Goal: Book appointment/travel/reservation

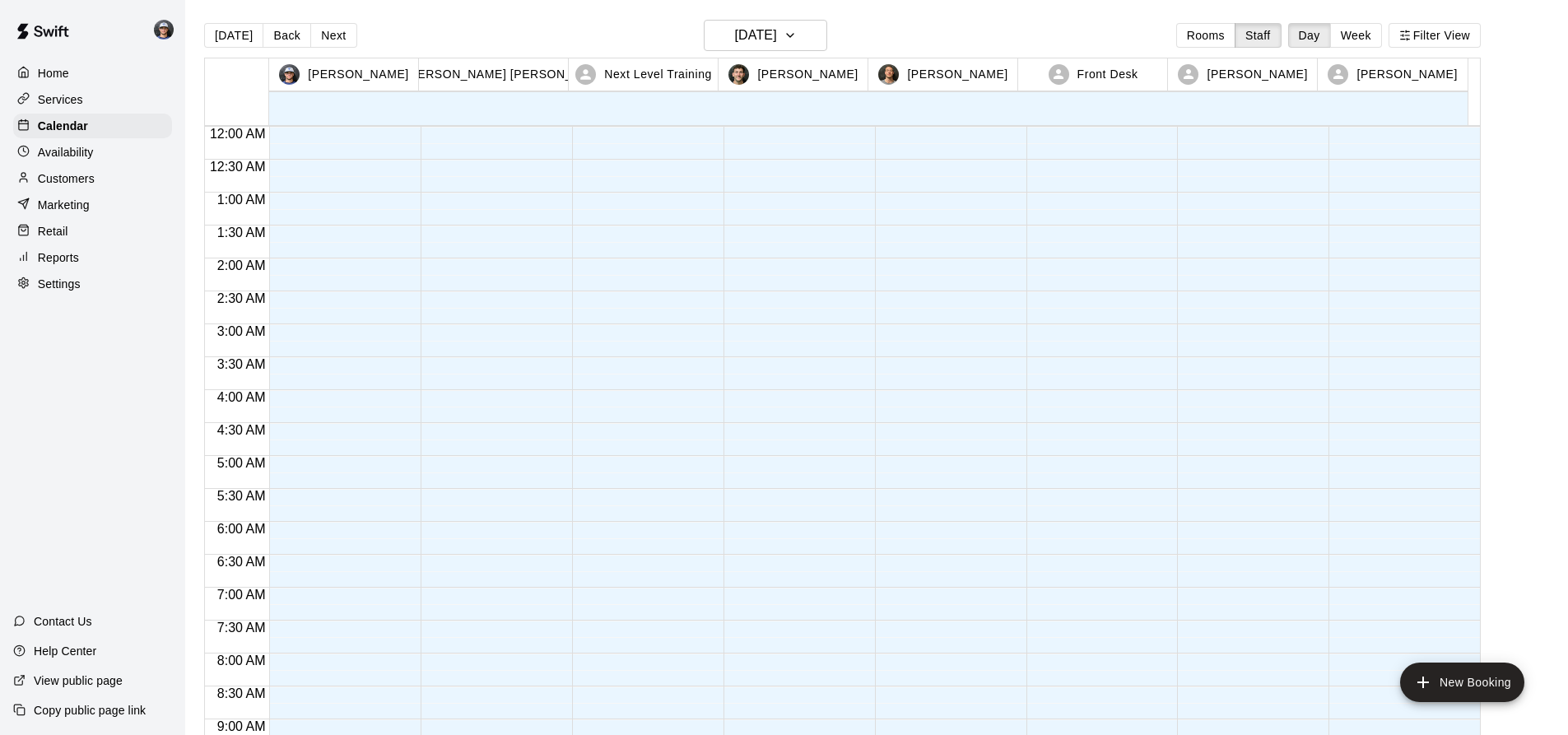
scroll to position [953, 0]
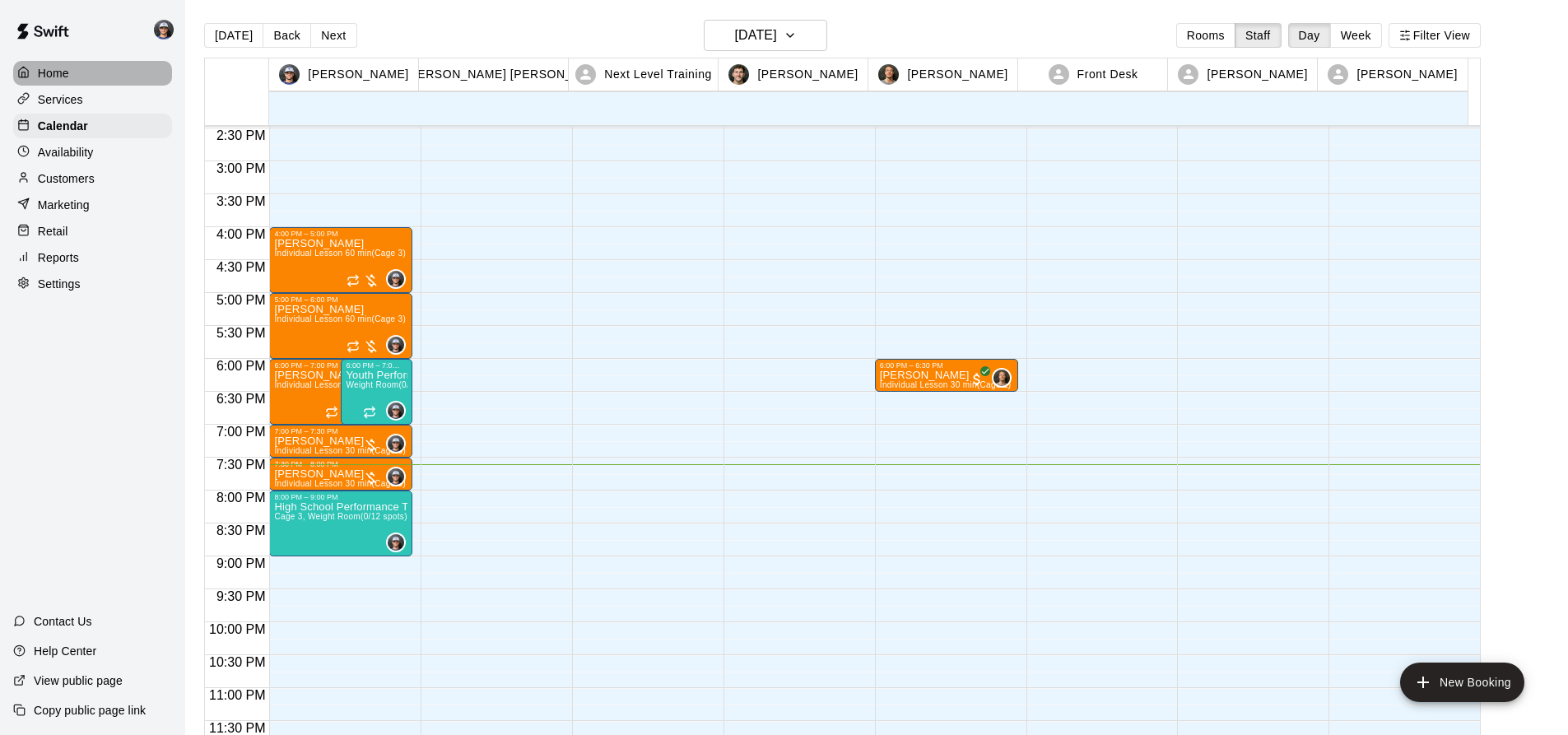
click at [62, 70] on p "Home" at bounding box center [53, 73] width 31 height 17
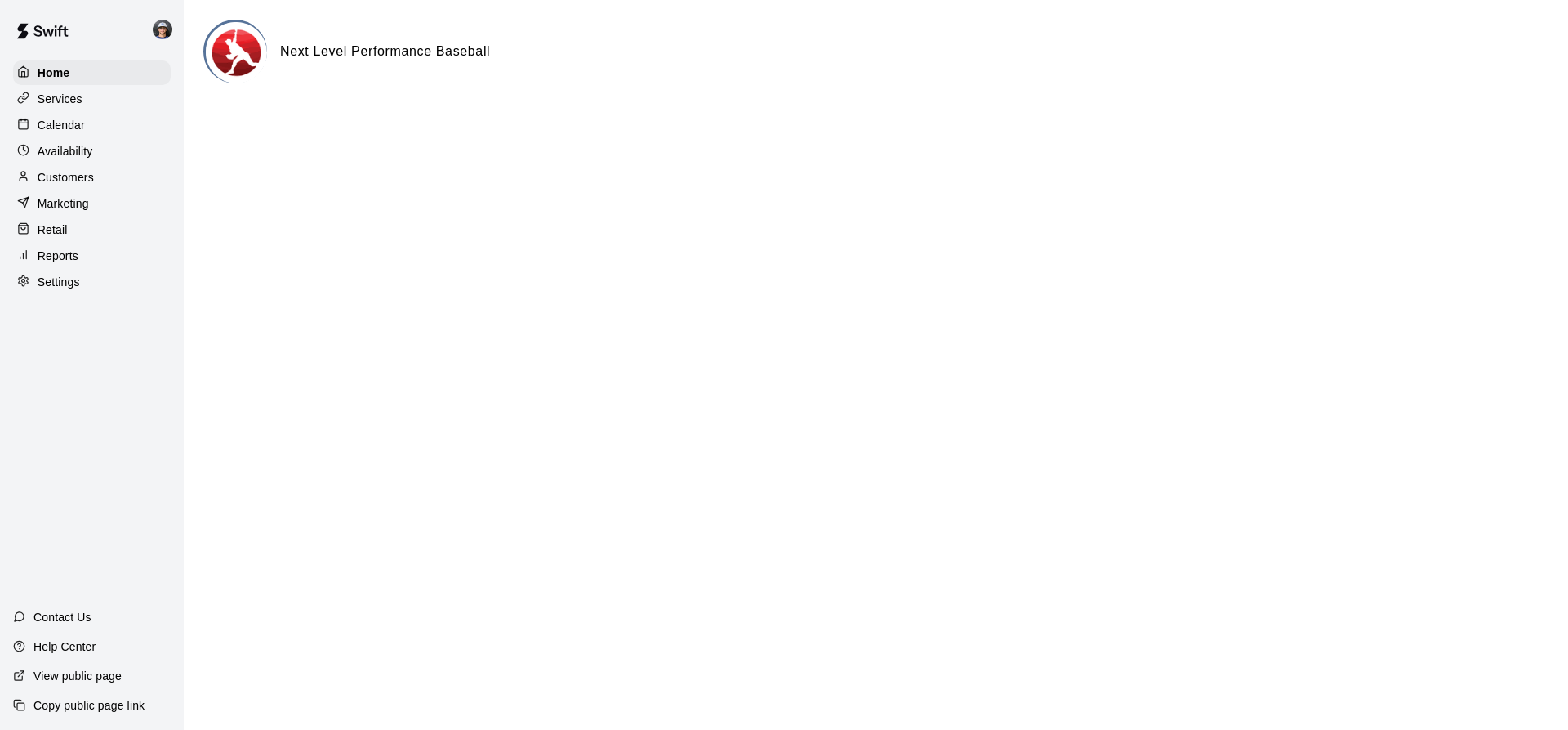
click at [107, 123] on div "Calendar" at bounding box center [92, 124] width 158 height 25
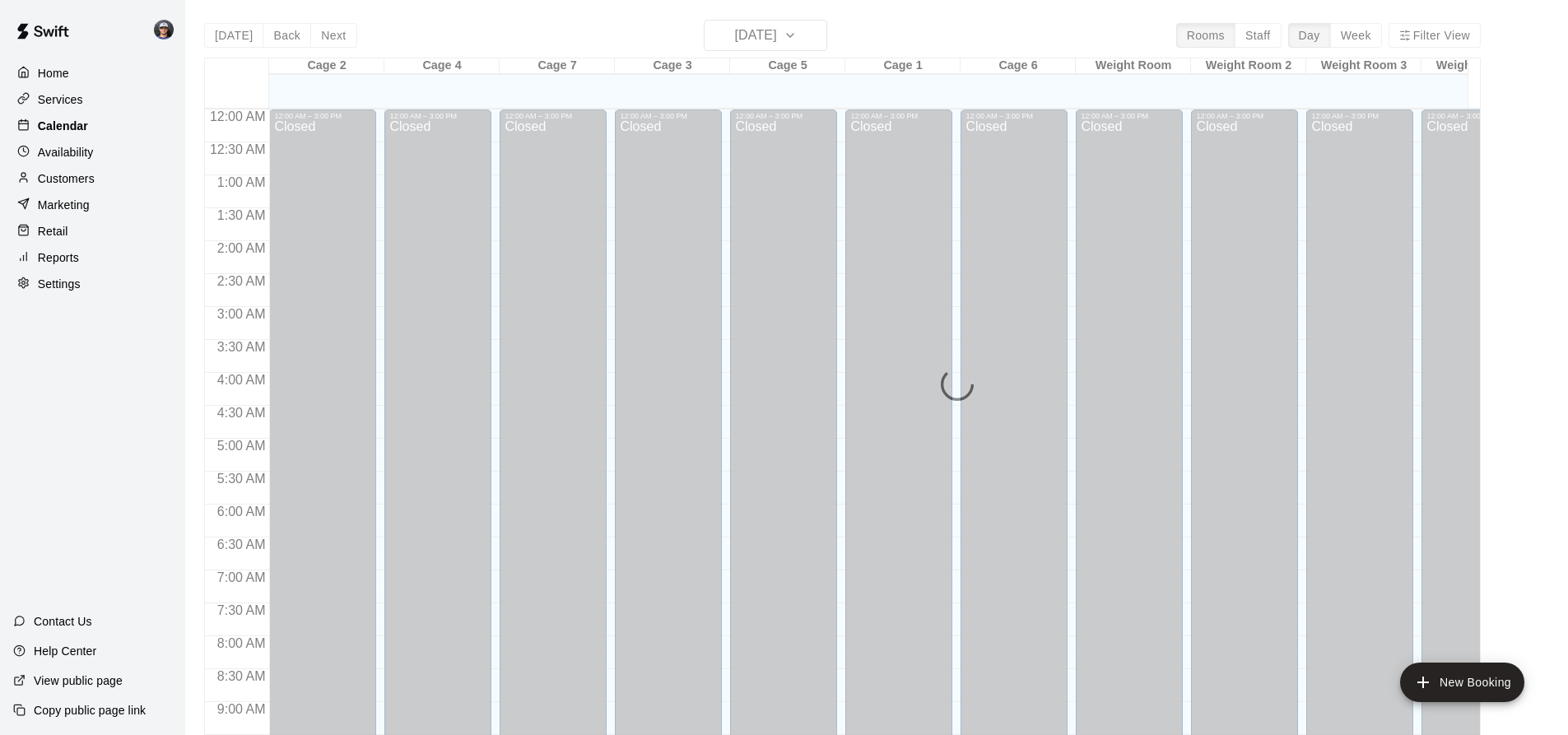
scroll to position [886, 0]
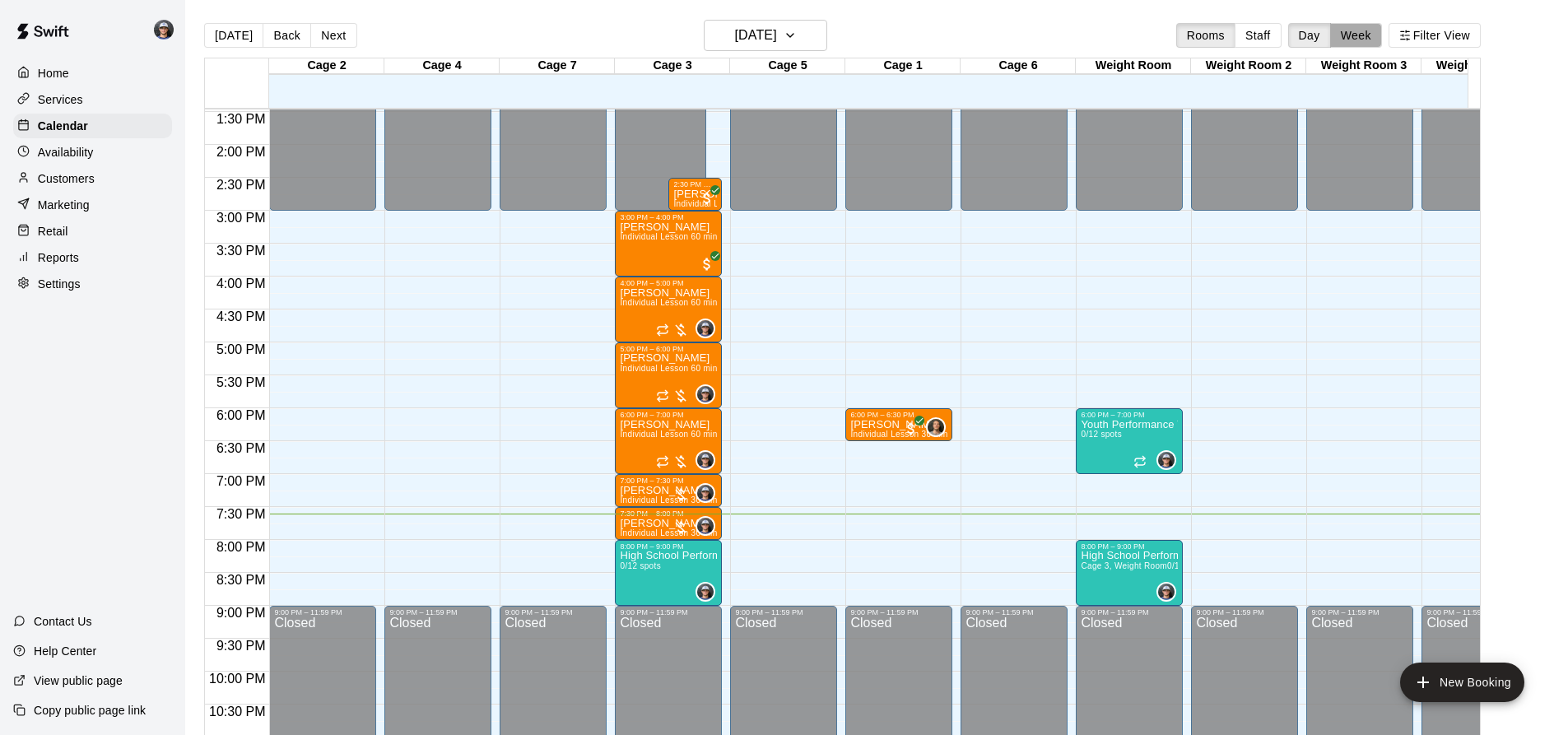
click at [1361, 43] on button "Week" at bounding box center [1355, 35] width 52 height 25
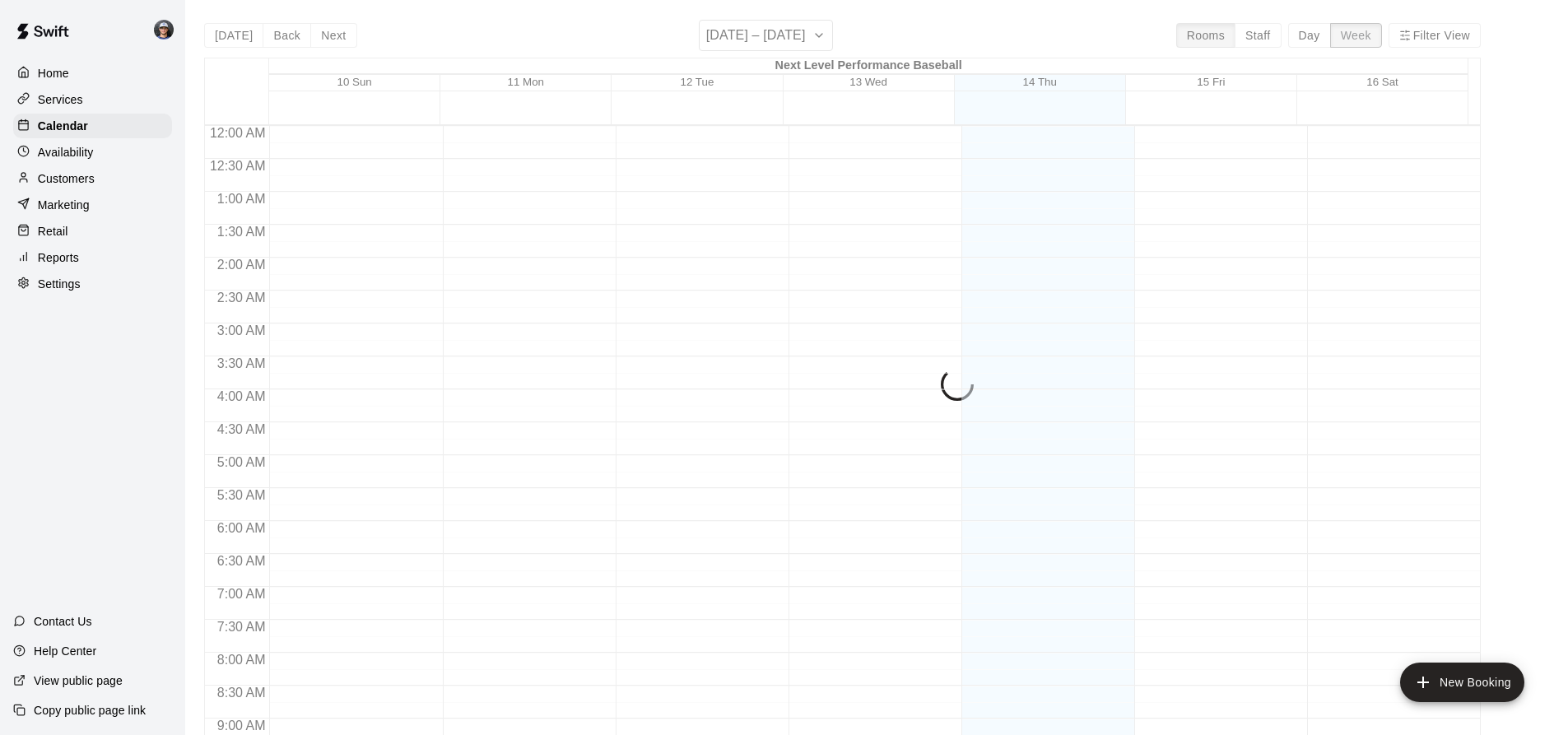
scroll to position [955, 0]
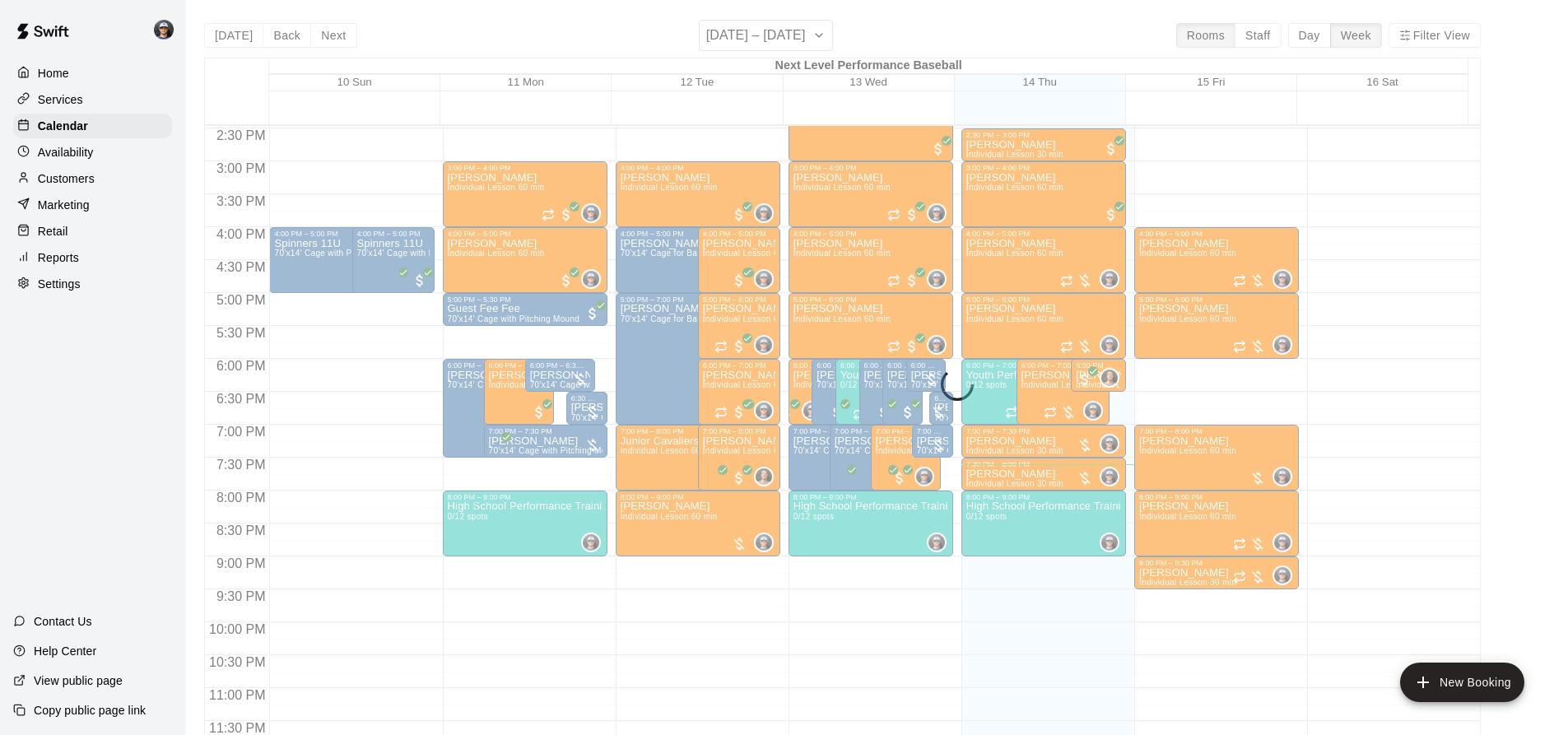
click at [342, 36] on div "[DATE] Back Next [DATE] – [DATE] Rooms Staff Day Week Filter View Next Level Pe…" at bounding box center [842, 387] width 1276 height 735
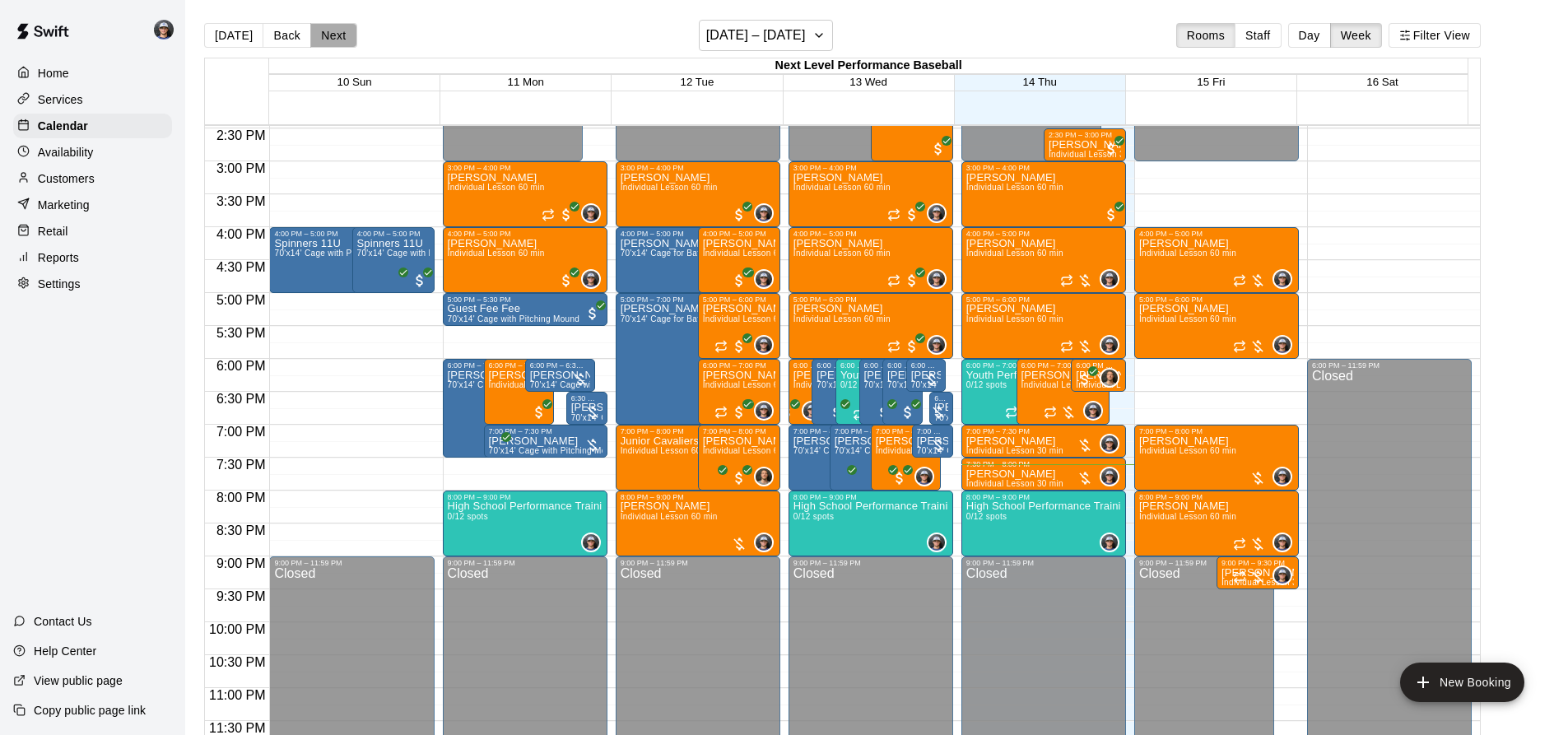
click at [341, 36] on button "Next" at bounding box center [333, 35] width 46 height 25
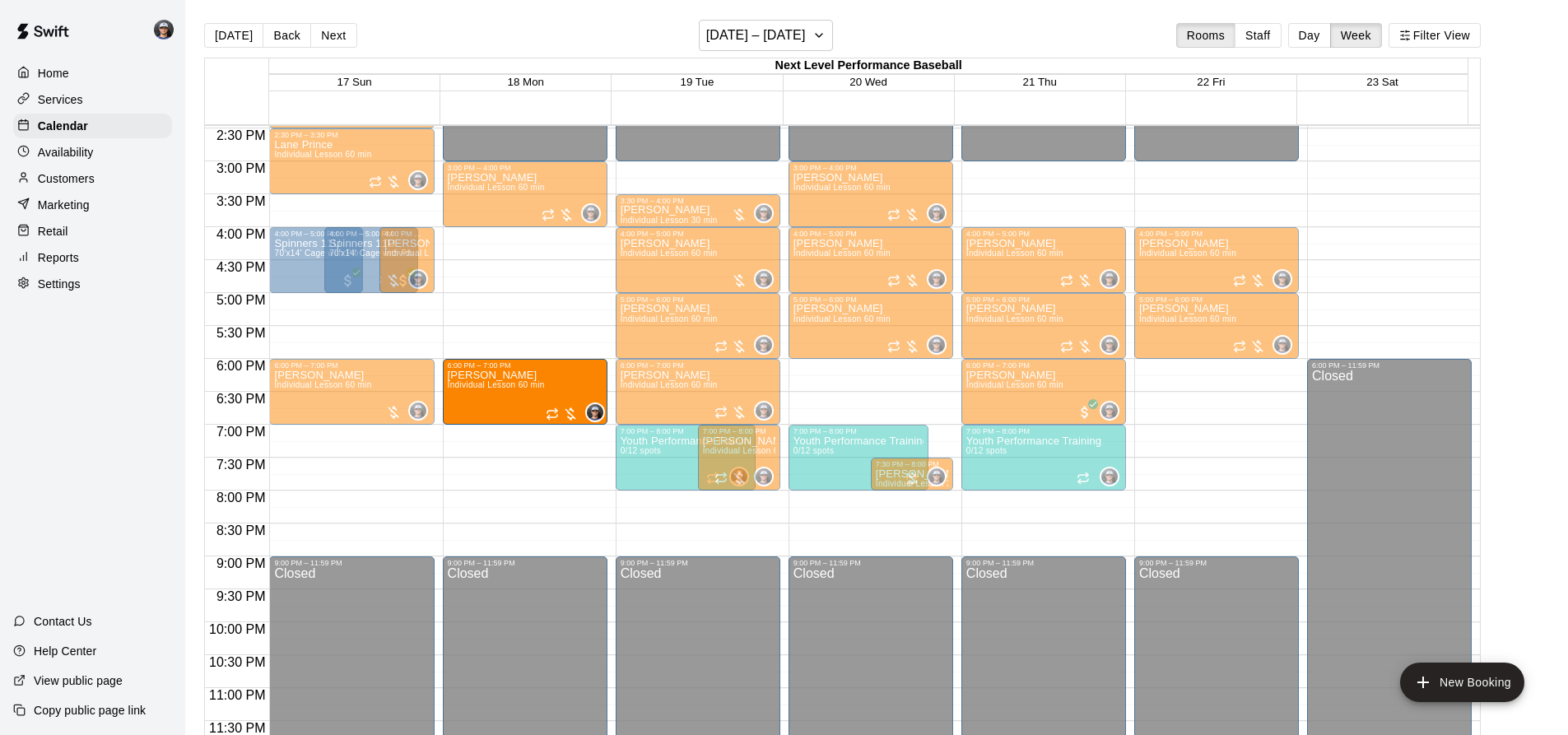
drag, startPoint x: 499, startPoint y: 449, endPoint x: 508, endPoint y: 394, distance: 55.7
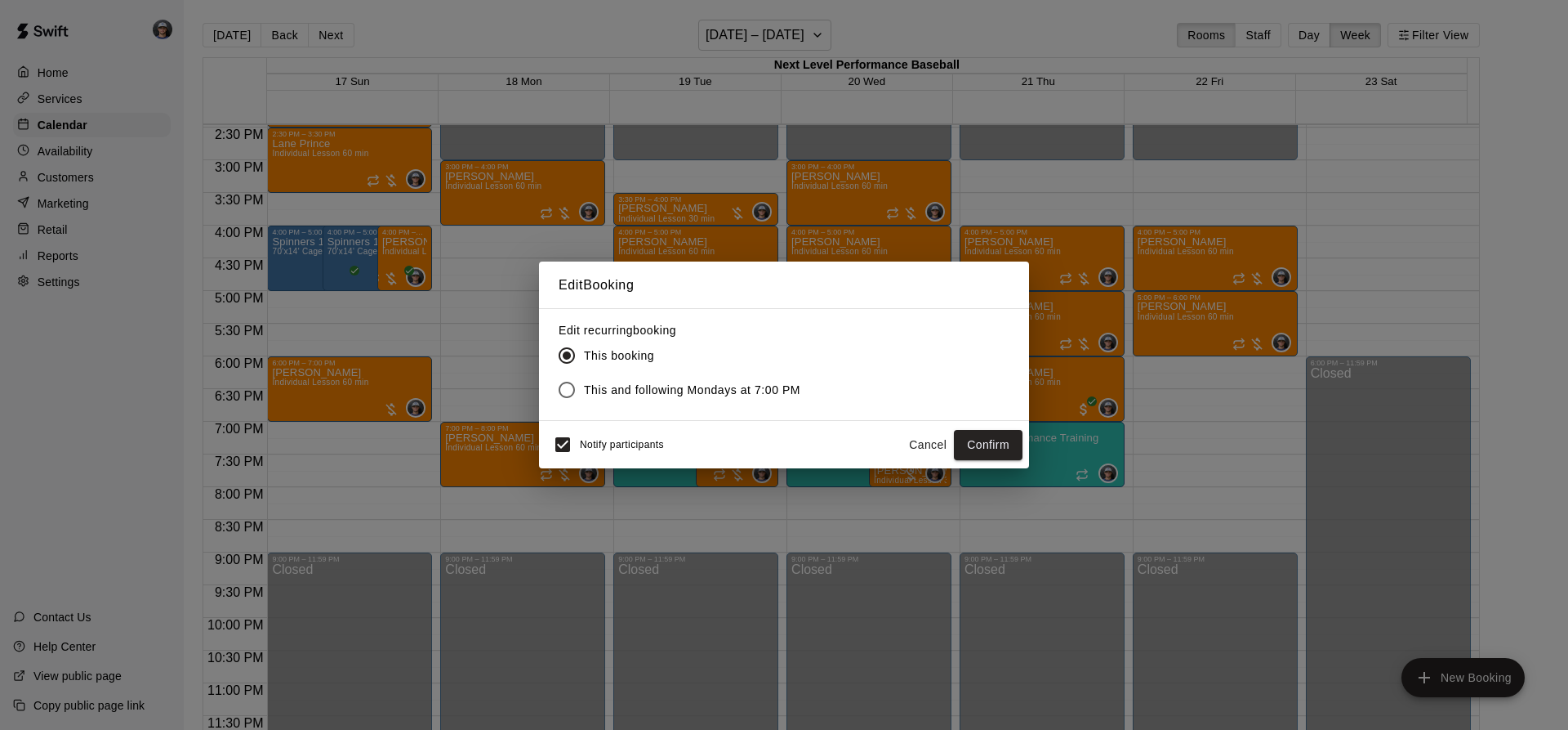
click at [635, 394] on span "This and following Mondays at 7:00 PM" at bounding box center [691, 390] width 216 height 17
click at [1007, 445] on button "Confirm" at bounding box center [988, 445] width 69 height 31
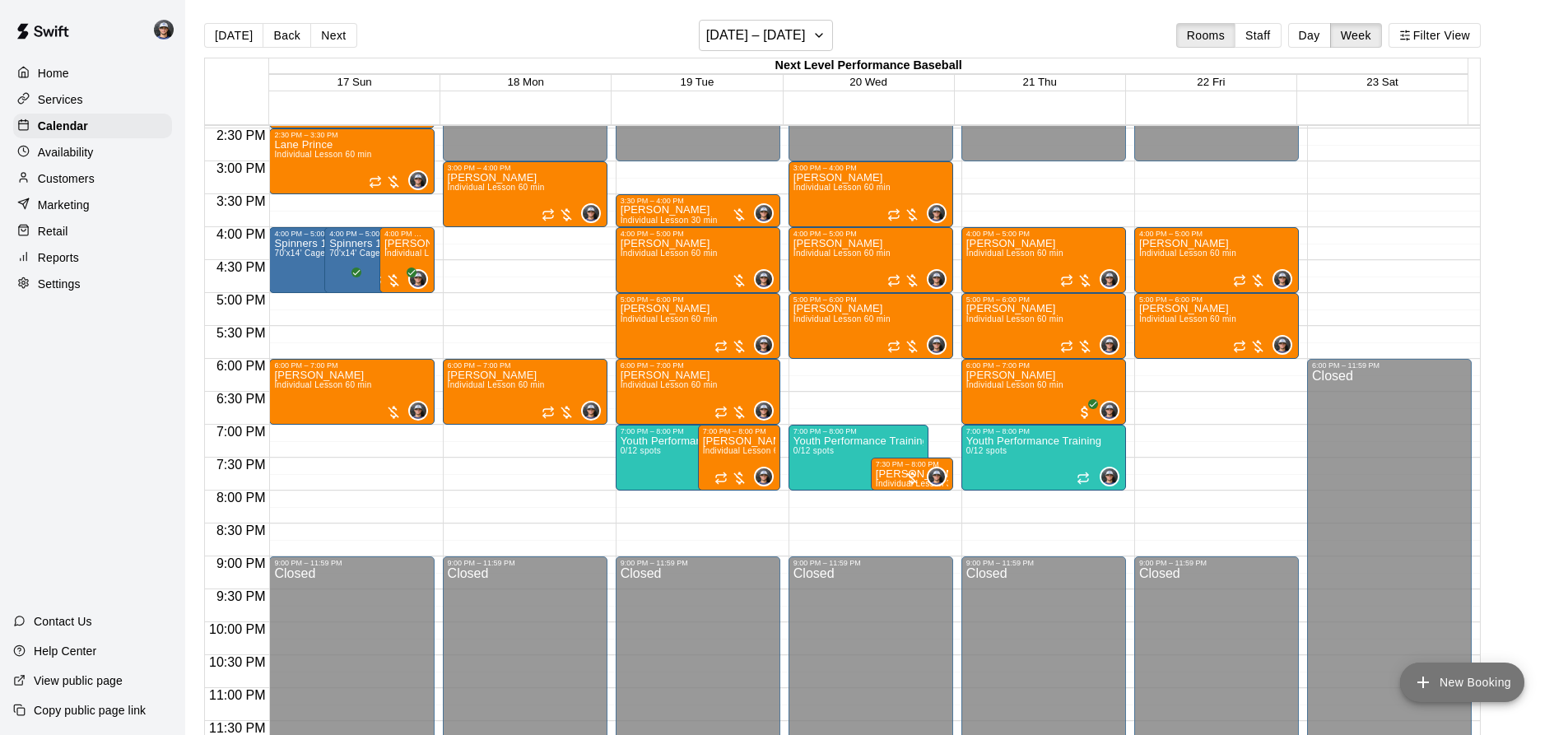
click at [1450, 684] on button "New Booking" at bounding box center [1462, 682] width 124 height 40
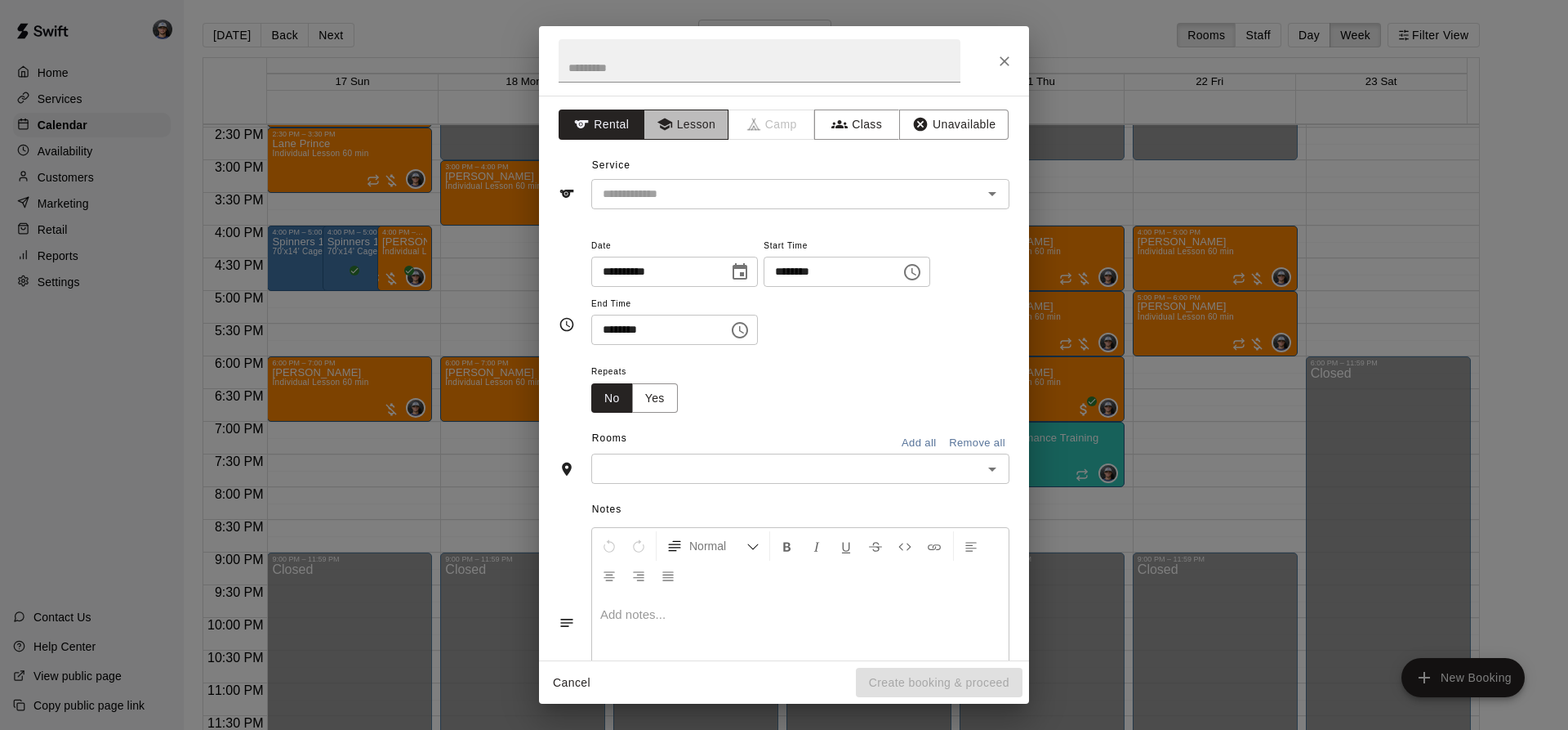
click at [672, 135] on button "Lesson" at bounding box center [686, 124] width 86 height 31
click at [673, 186] on div "​" at bounding box center [801, 193] width 418 height 31
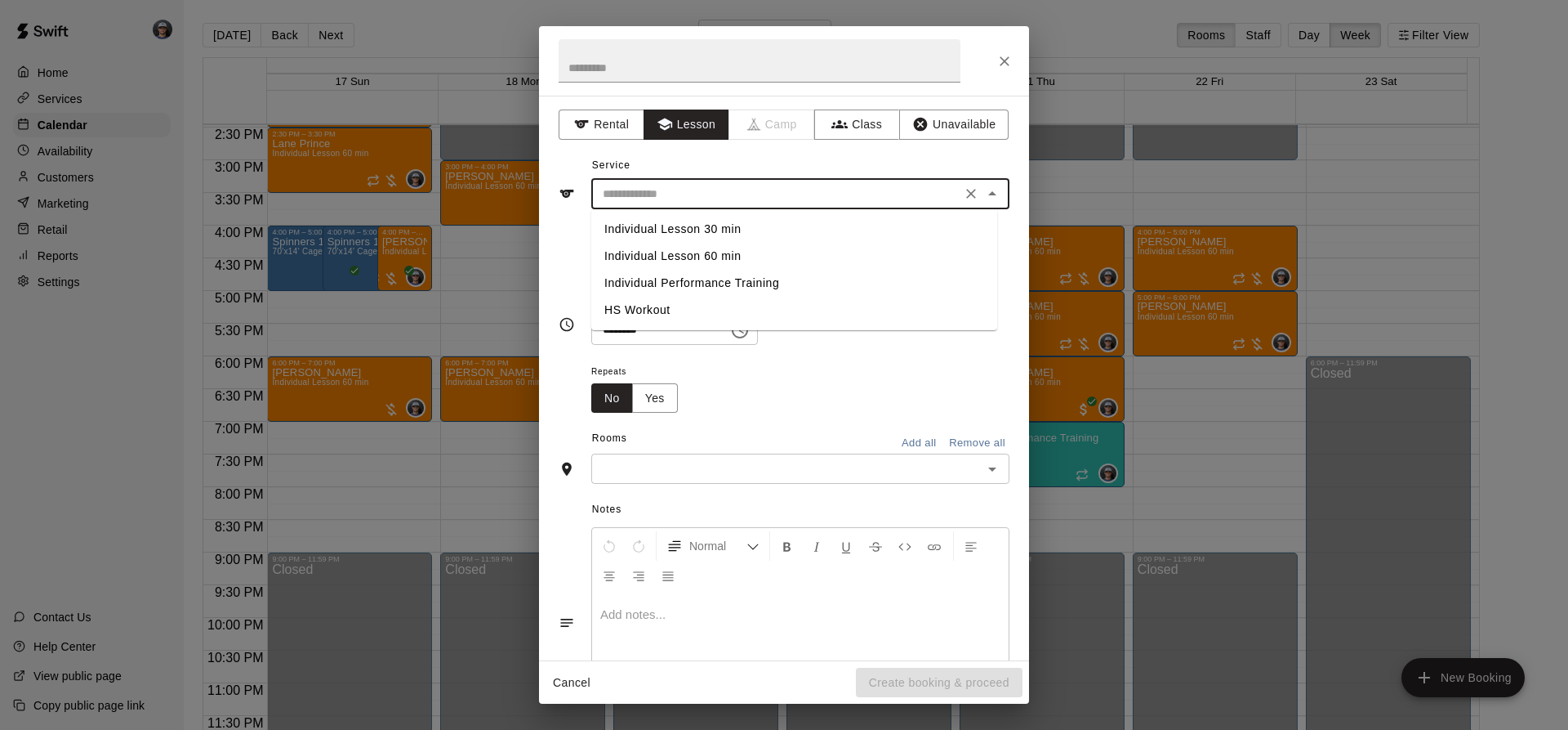
click at [686, 232] on li "Individual Lesson 30 min" at bounding box center [795, 229] width 406 height 27
type input "**********"
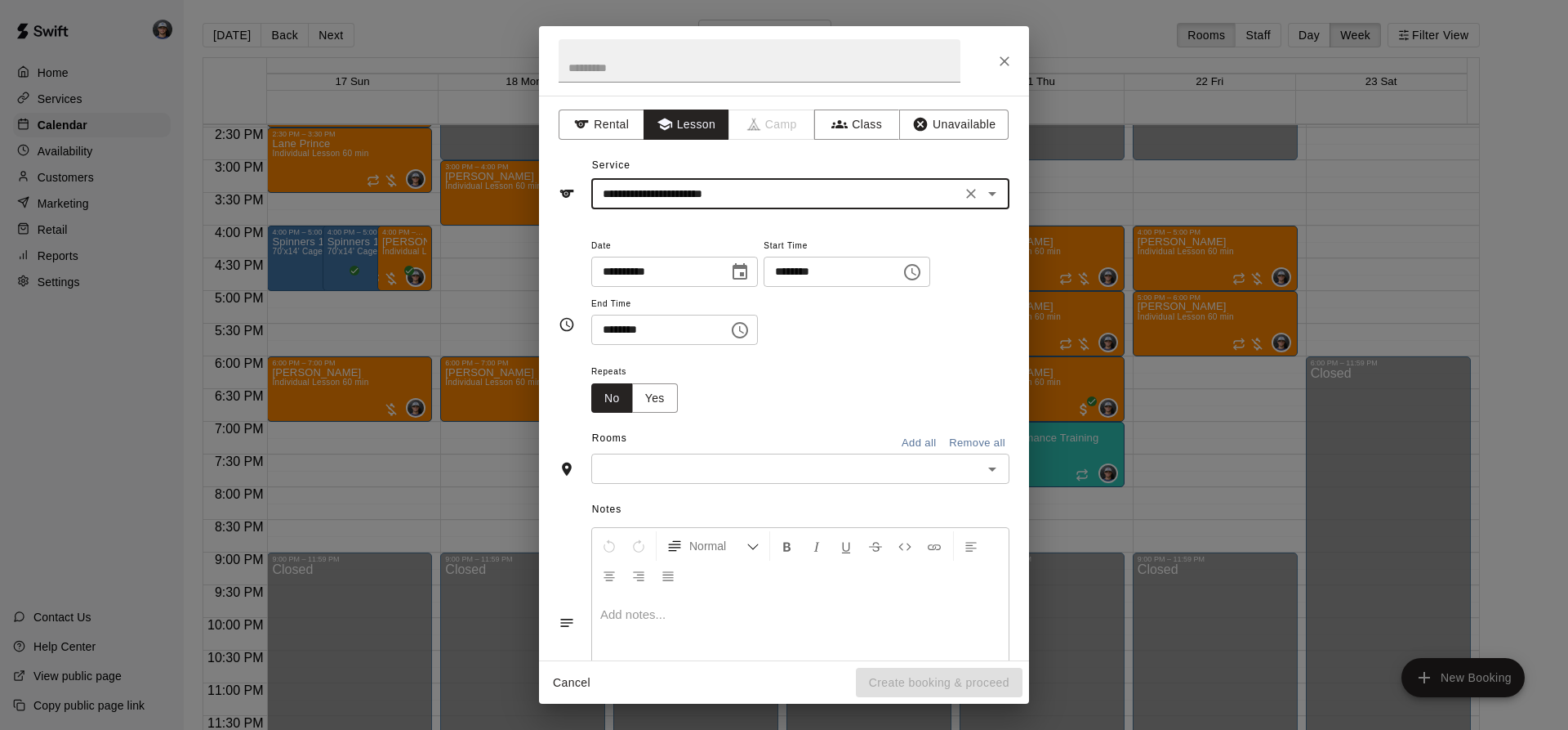
click at [749, 262] on icon "Choose date, selected date is Aug 21, 2025" at bounding box center [740, 272] width 20 height 20
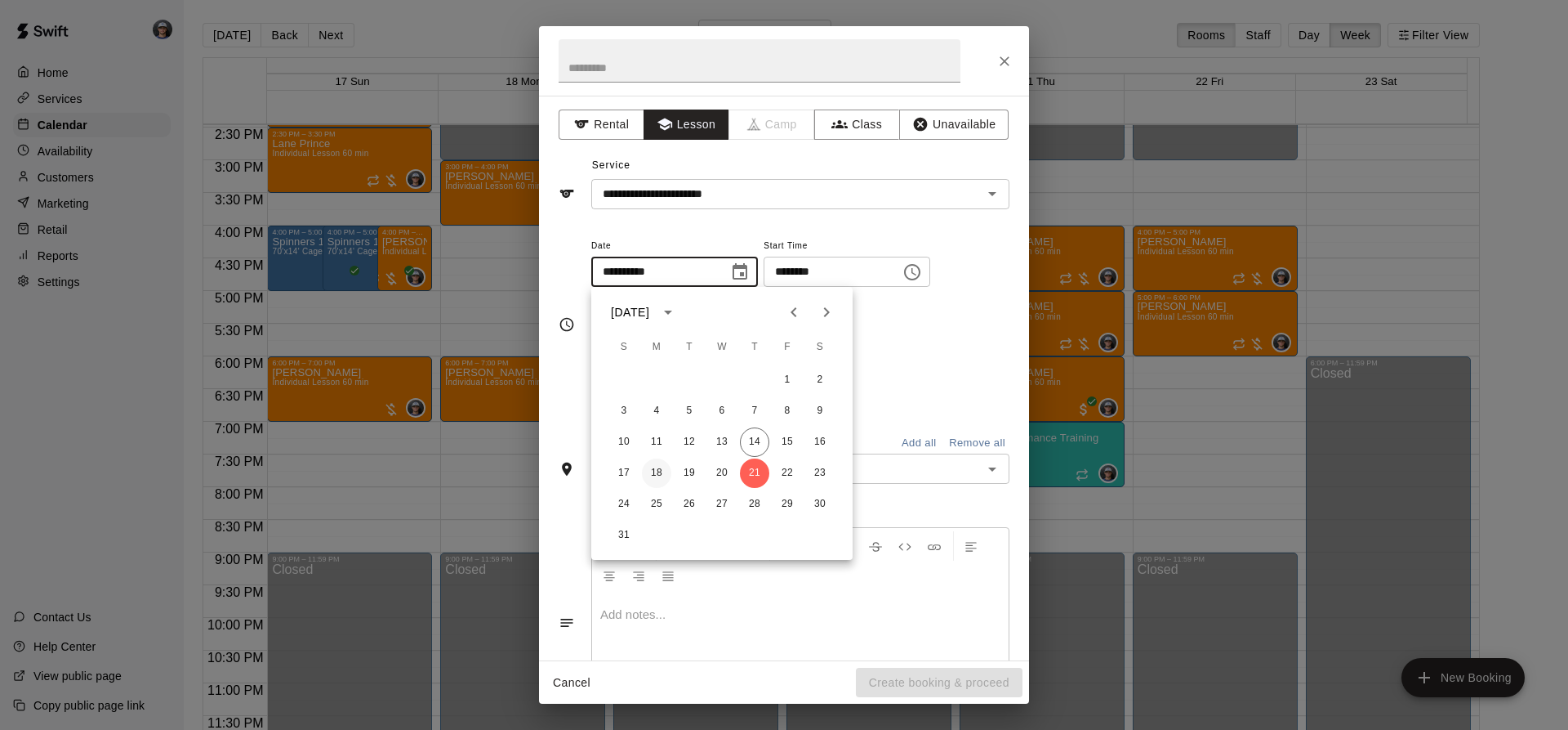
click at [665, 471] on button "18" at bounding box center [657, 474] width 30 height 30
type input "**********"
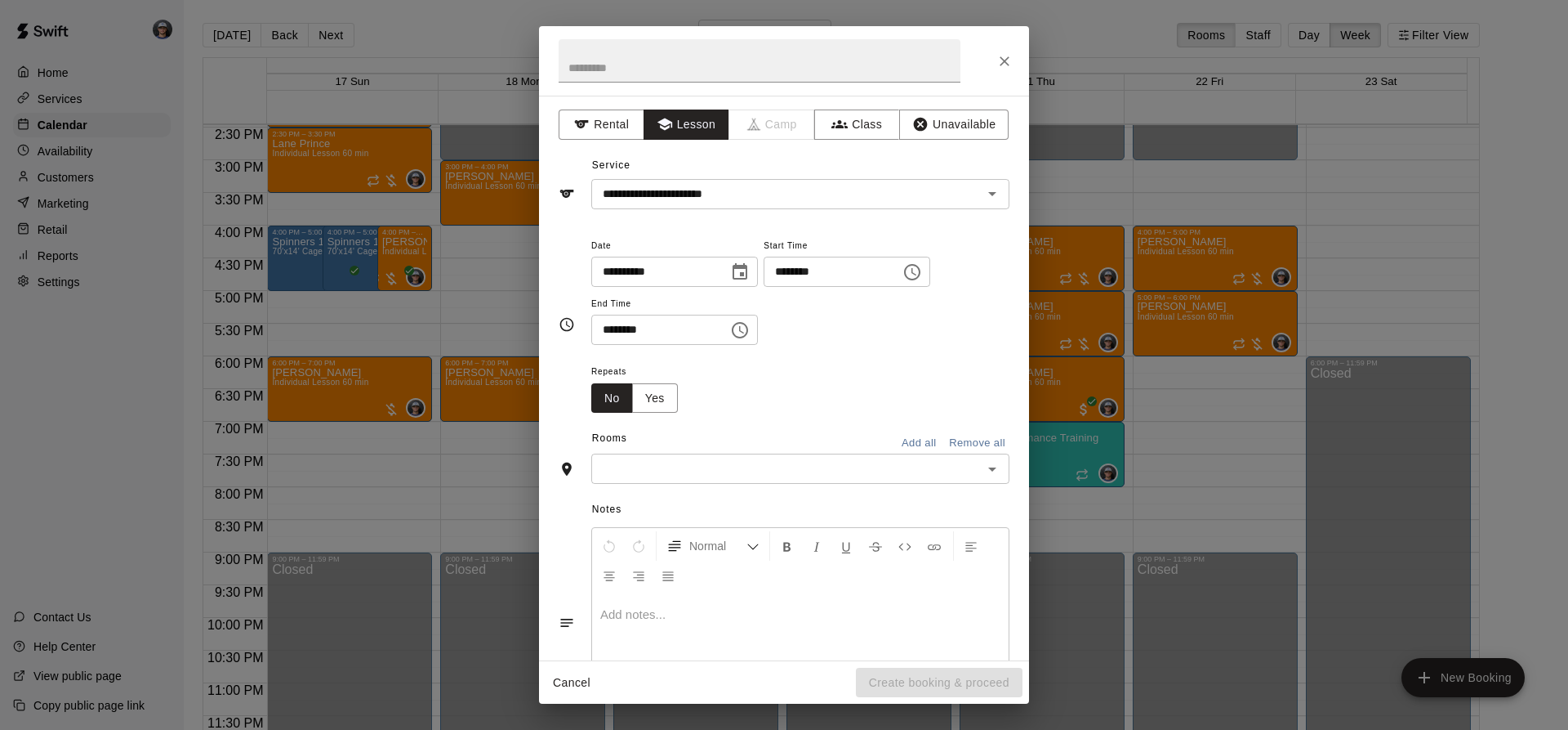
click at [662, 467] on input "text" at bounding box center [787, 469] width 382 height 21
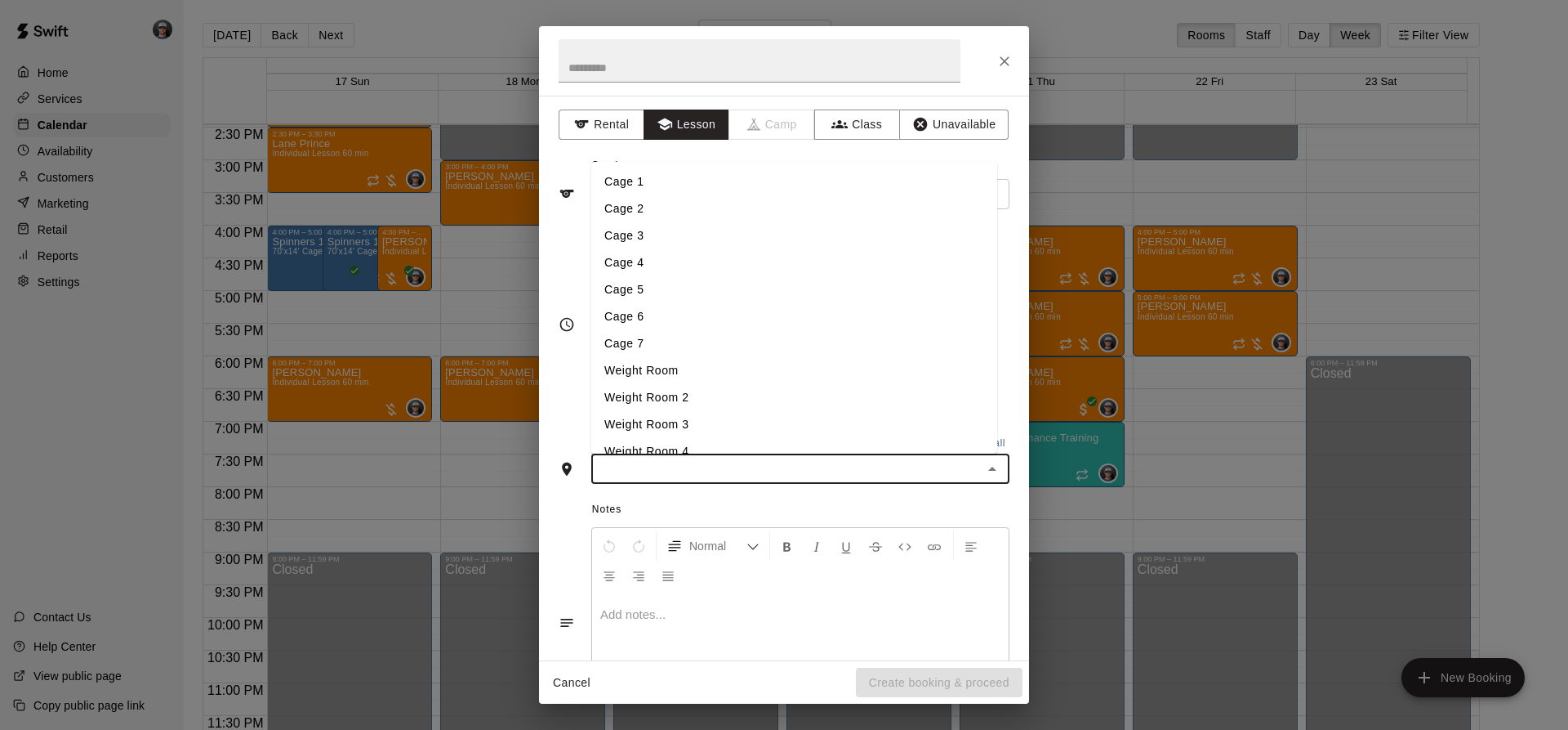
click at [652, 233] on li "Cage 3" at bounding box center [795, 235] width 406 height 27
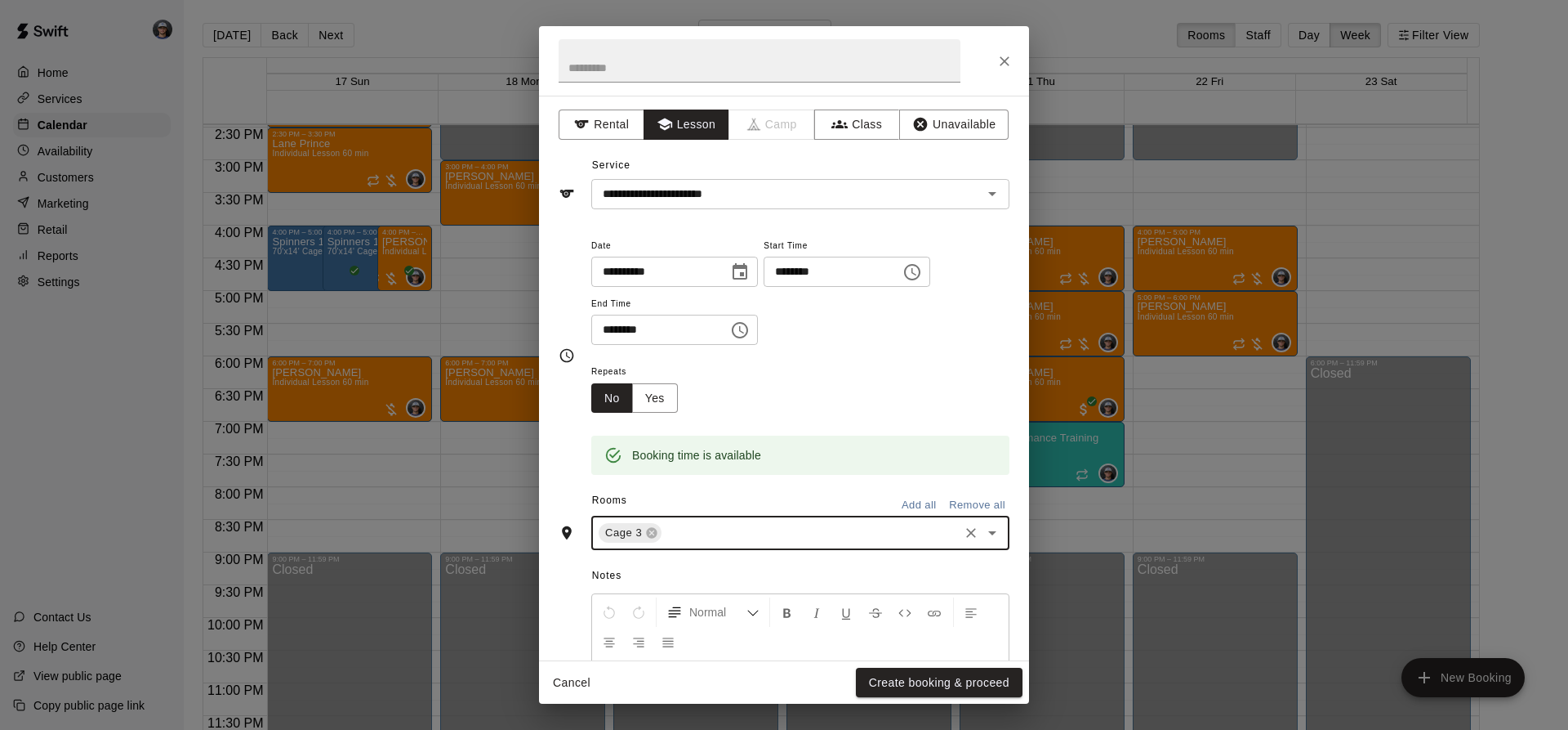
click at [910, 679] on button "Create booking & proceed" at bounding box center [939, 683] width 167 height 31
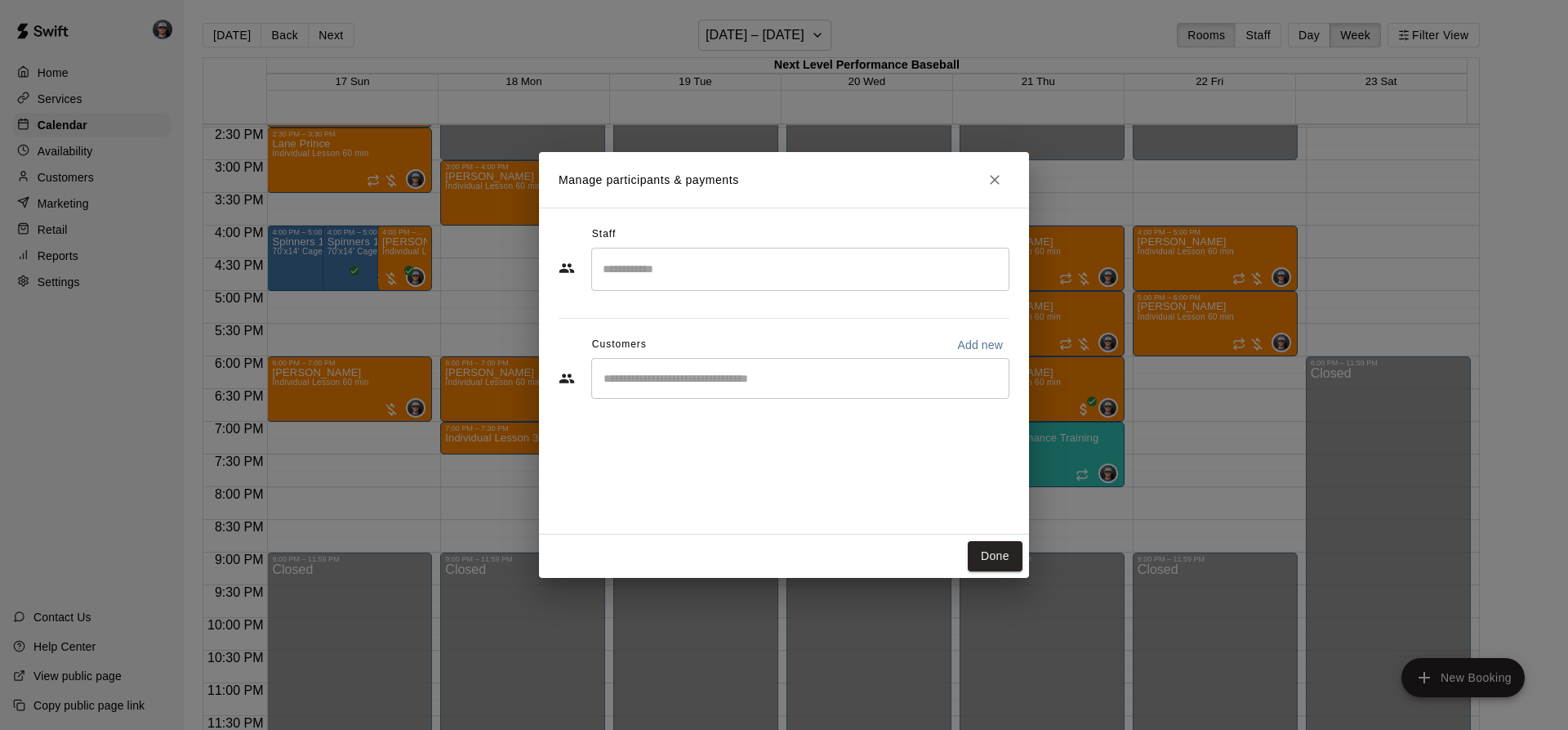
click at [676, 272] on input "Search staff" at bounding box center [800, 268] width 403 height 29
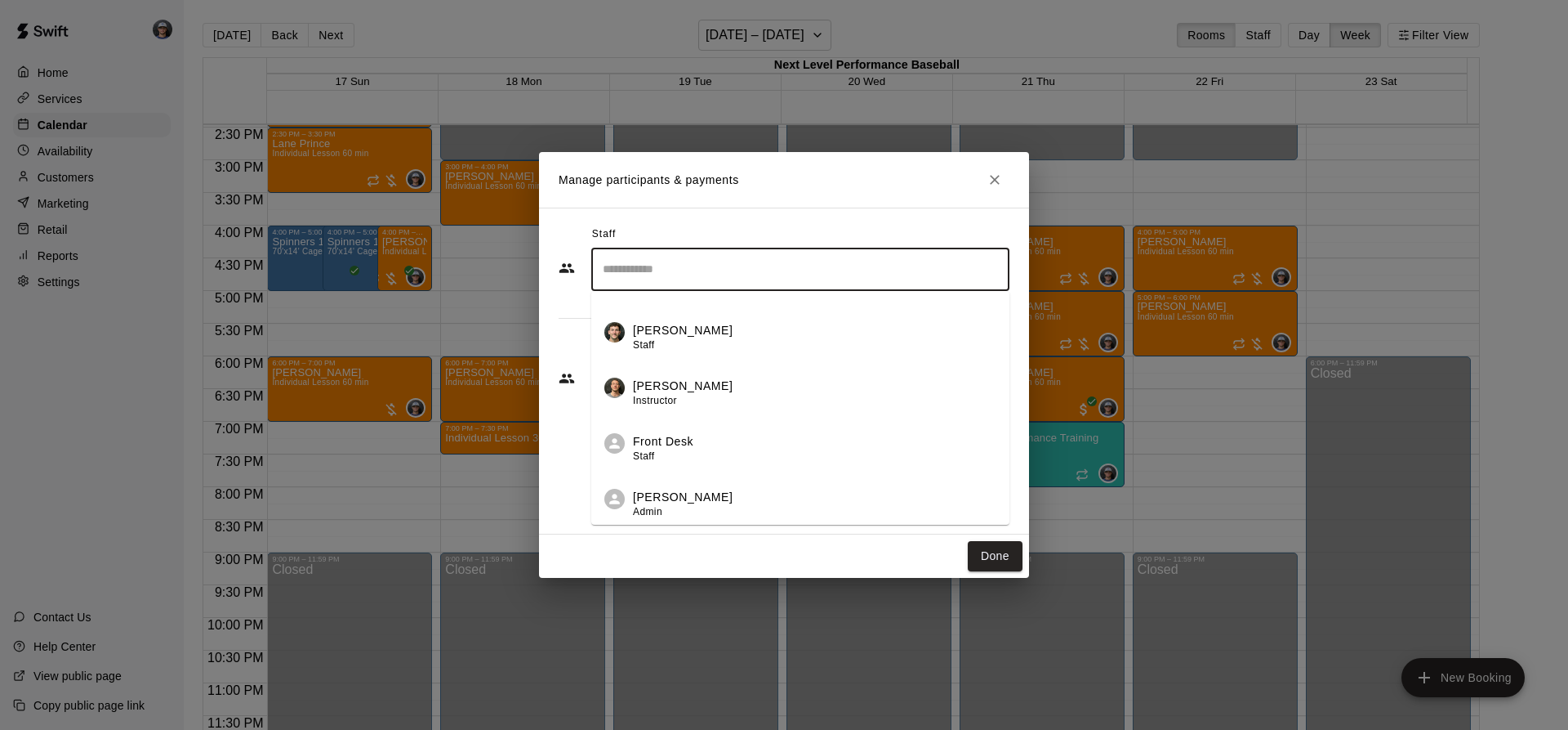
scroll to position [211, 0]
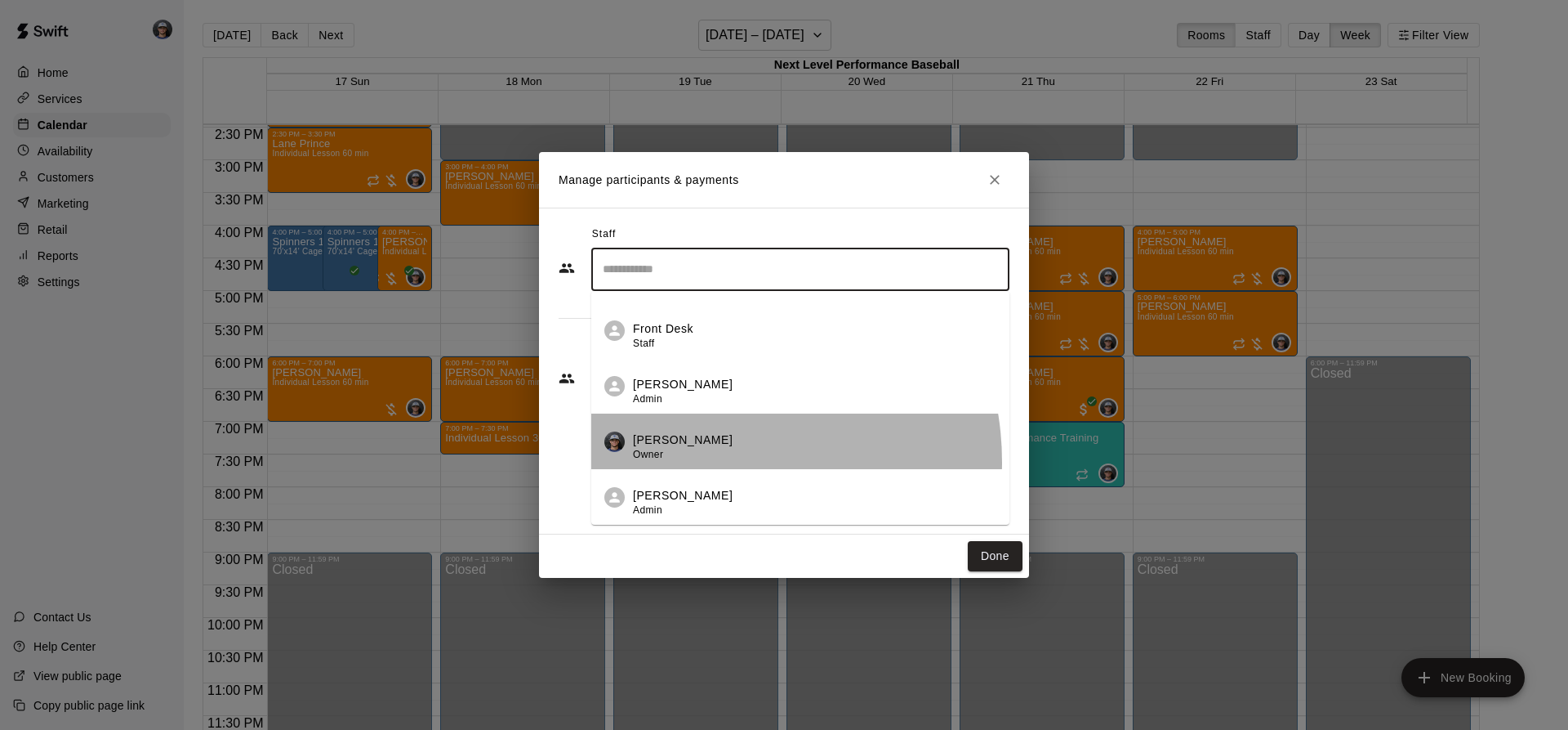
click at [704, 461] on div "[PERSON_NAME] Owner" at bounding box center [682, 447] width 100 height 32
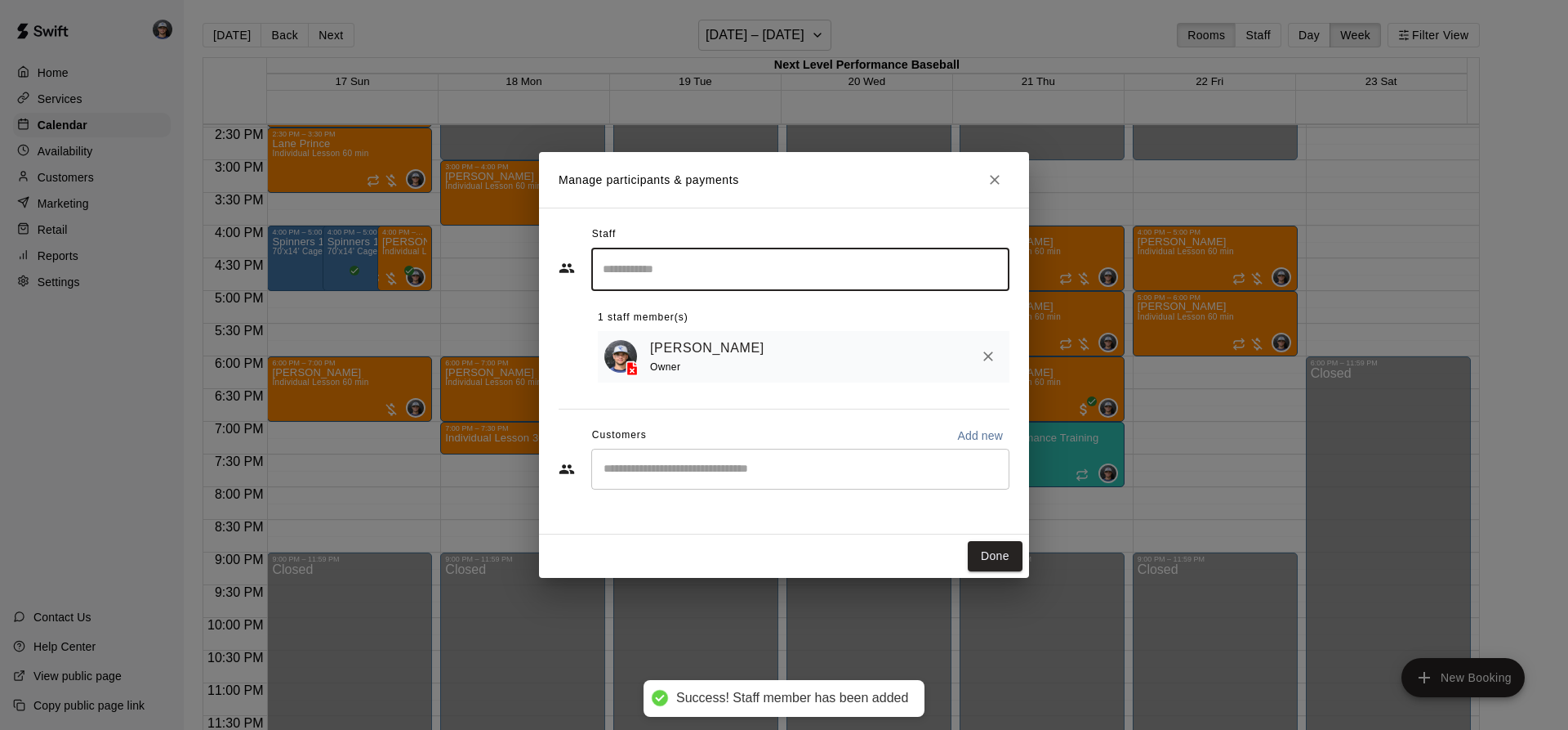
click at [696, 453] on div "​" at bounding box center [801, 469] width 418 height 40
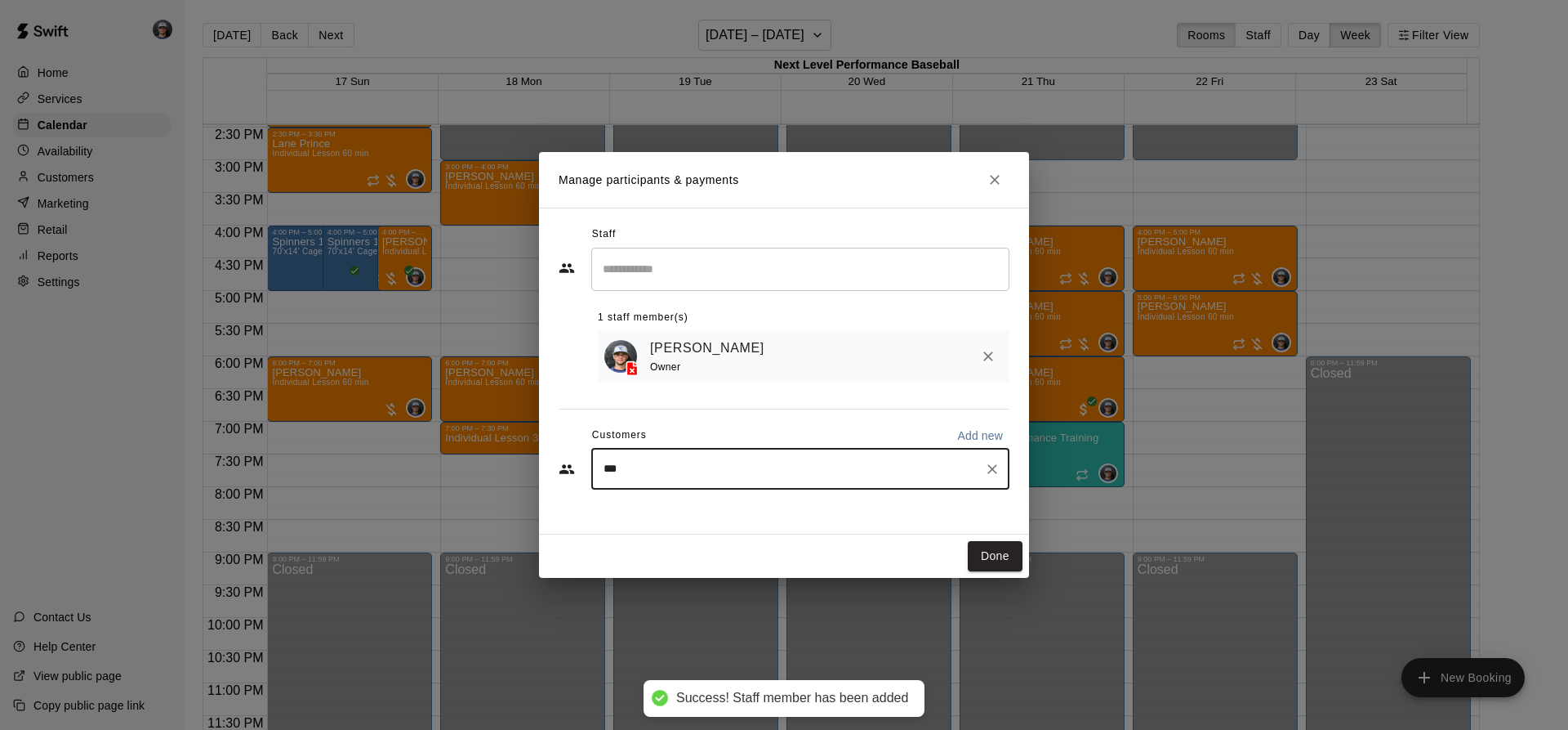
type input "****"
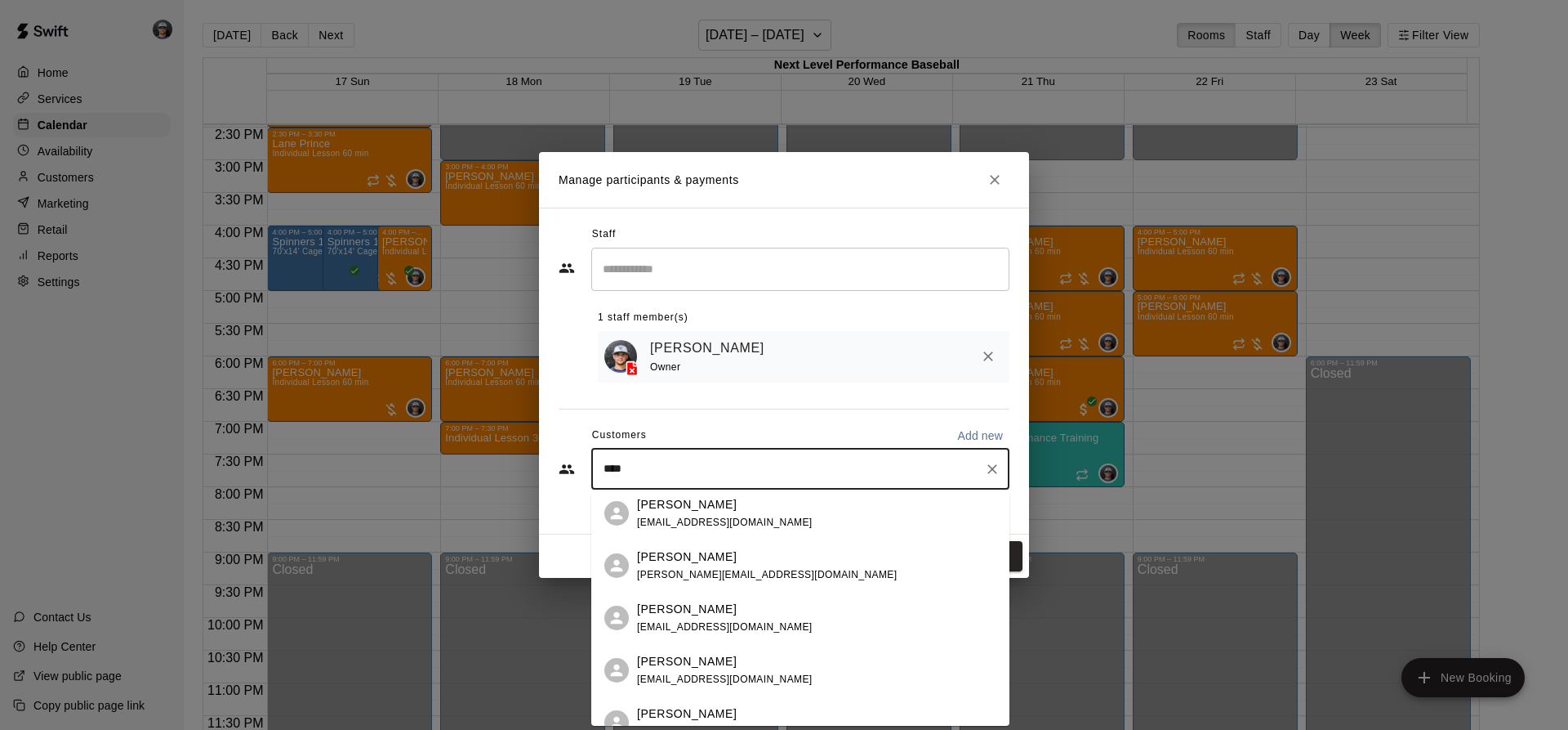
scroll to position [394, 0]
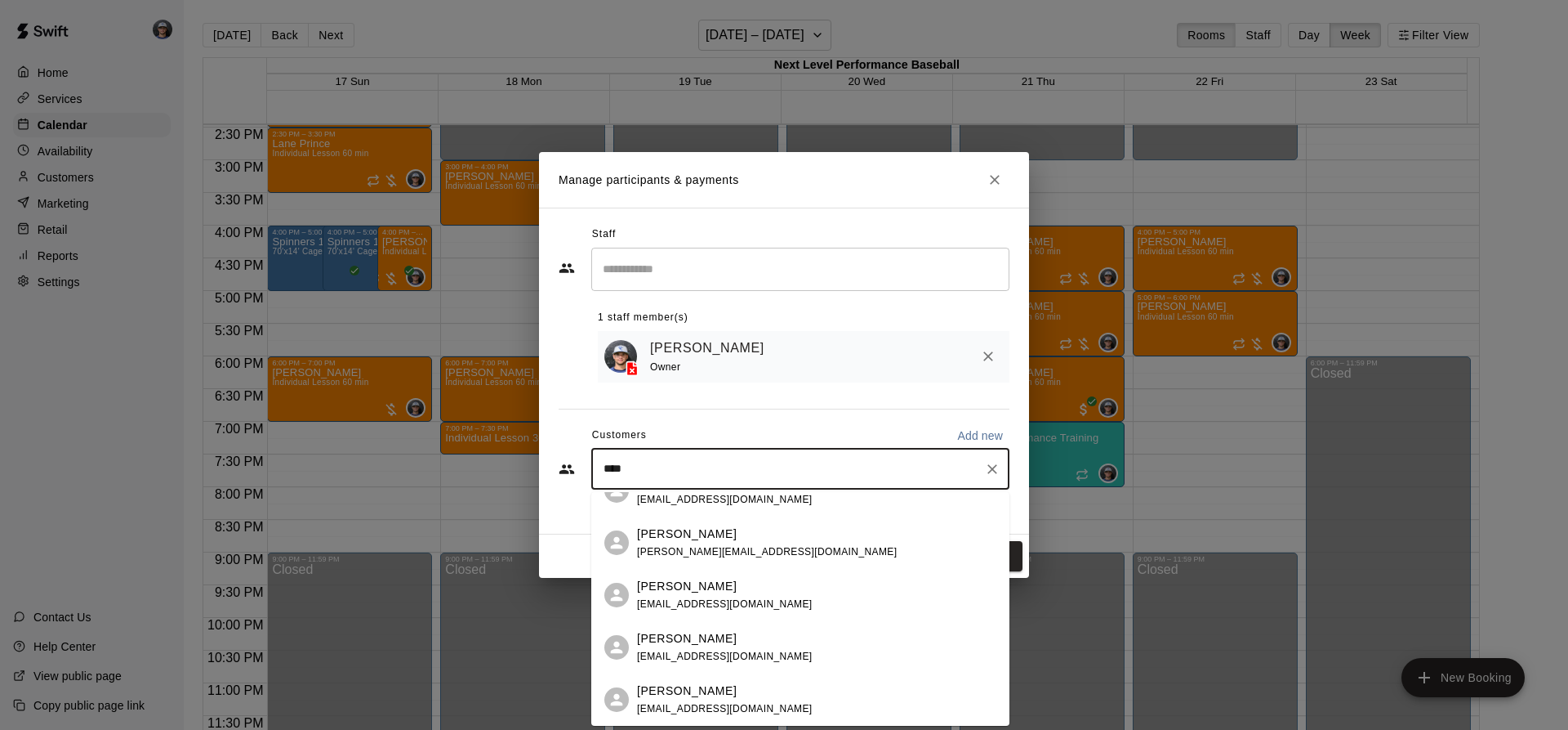
click at [704, 683] on p "[PERSON_NAME]" at bounding box center [686, 690] width 100 height 17
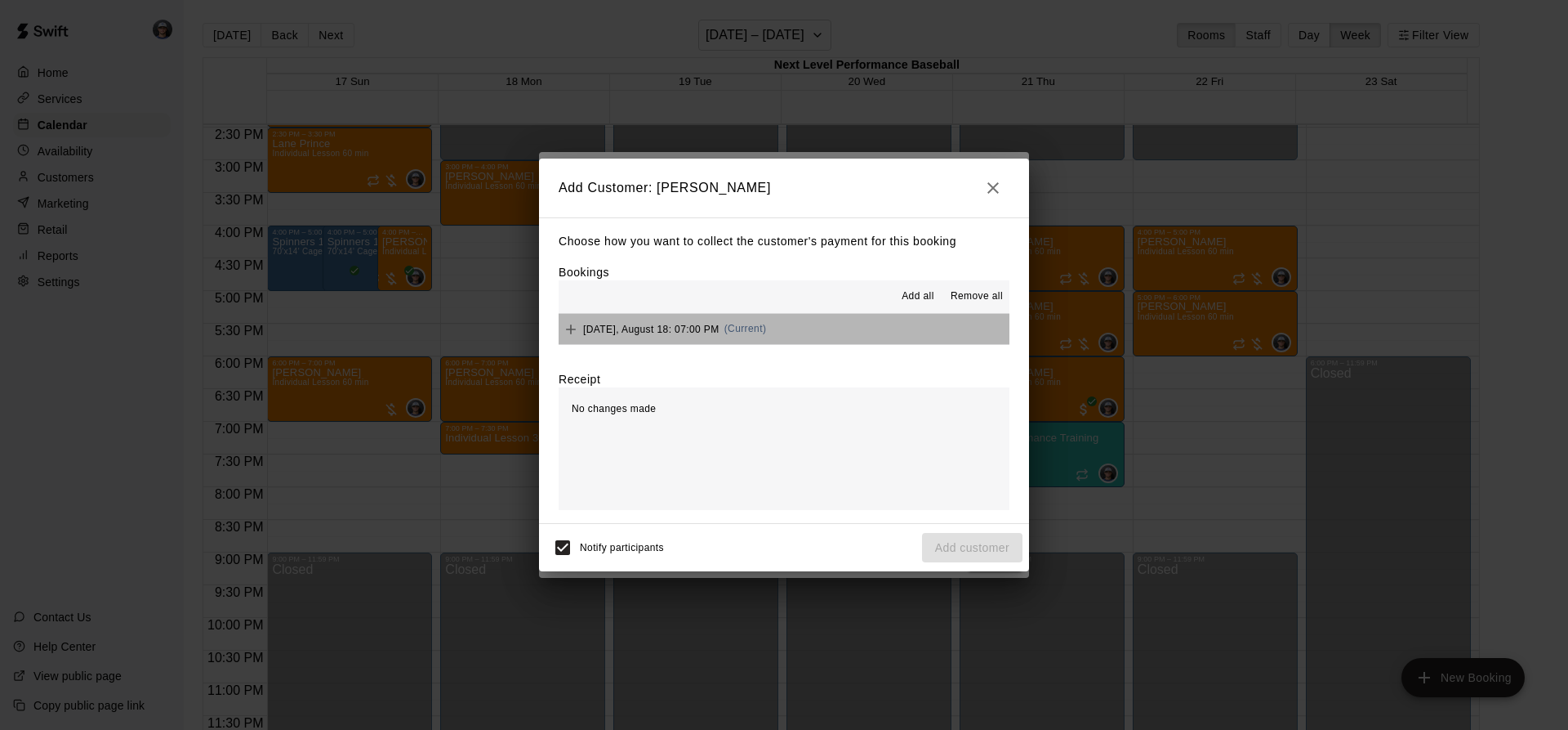
click at [872, 336] on button "[DATE], August 18: 07:00 PM (Current)" at bounding box center [783, 328] width 451 height 31
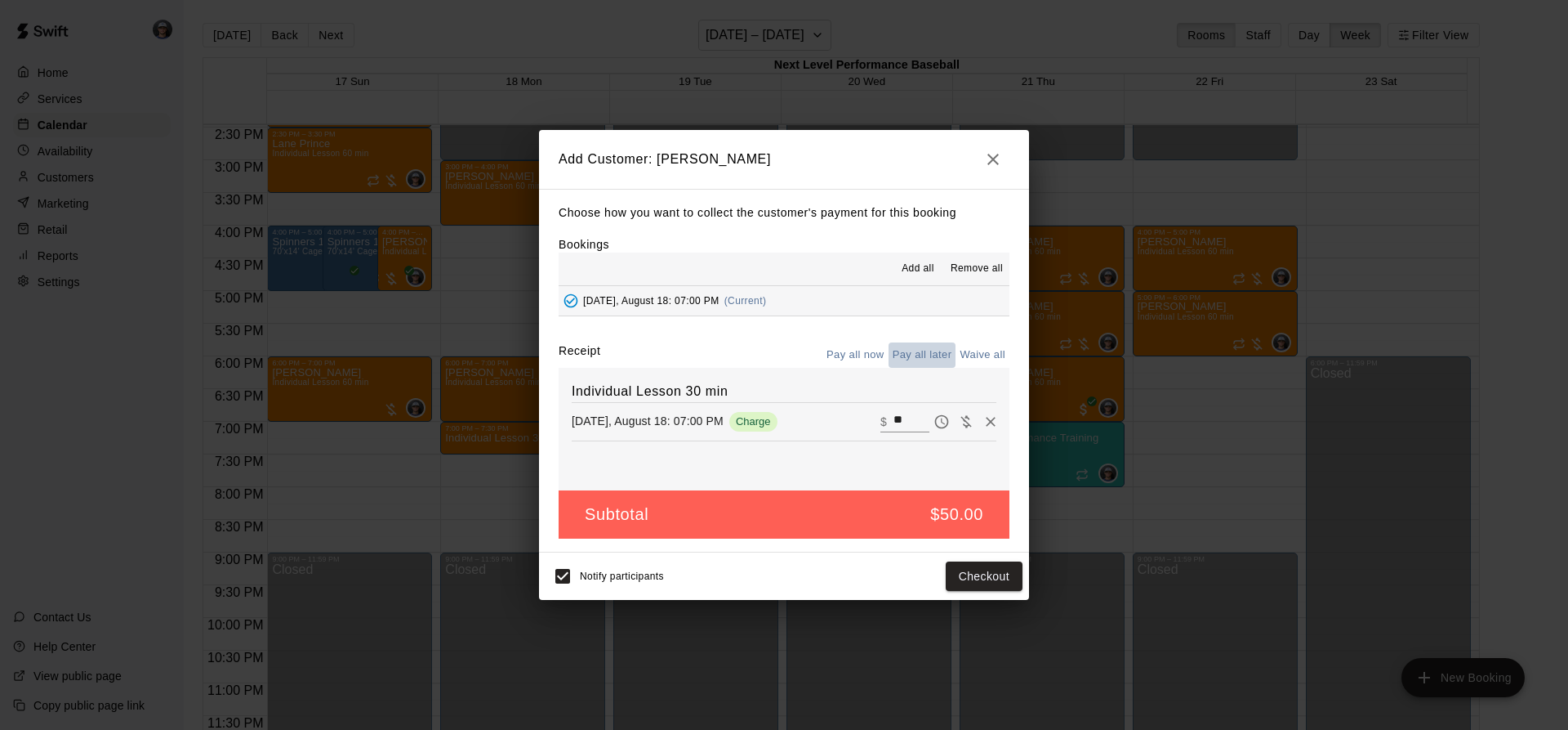
click at [942, 364] on button "Pay all later" at bounding box center [922, 355] width 68 height 26
click at [994, 577] on button "Add customer" at bounding box center [972, 576] width 101 height 31
